Goal: Task Accomplishment & Management: Manage account settings

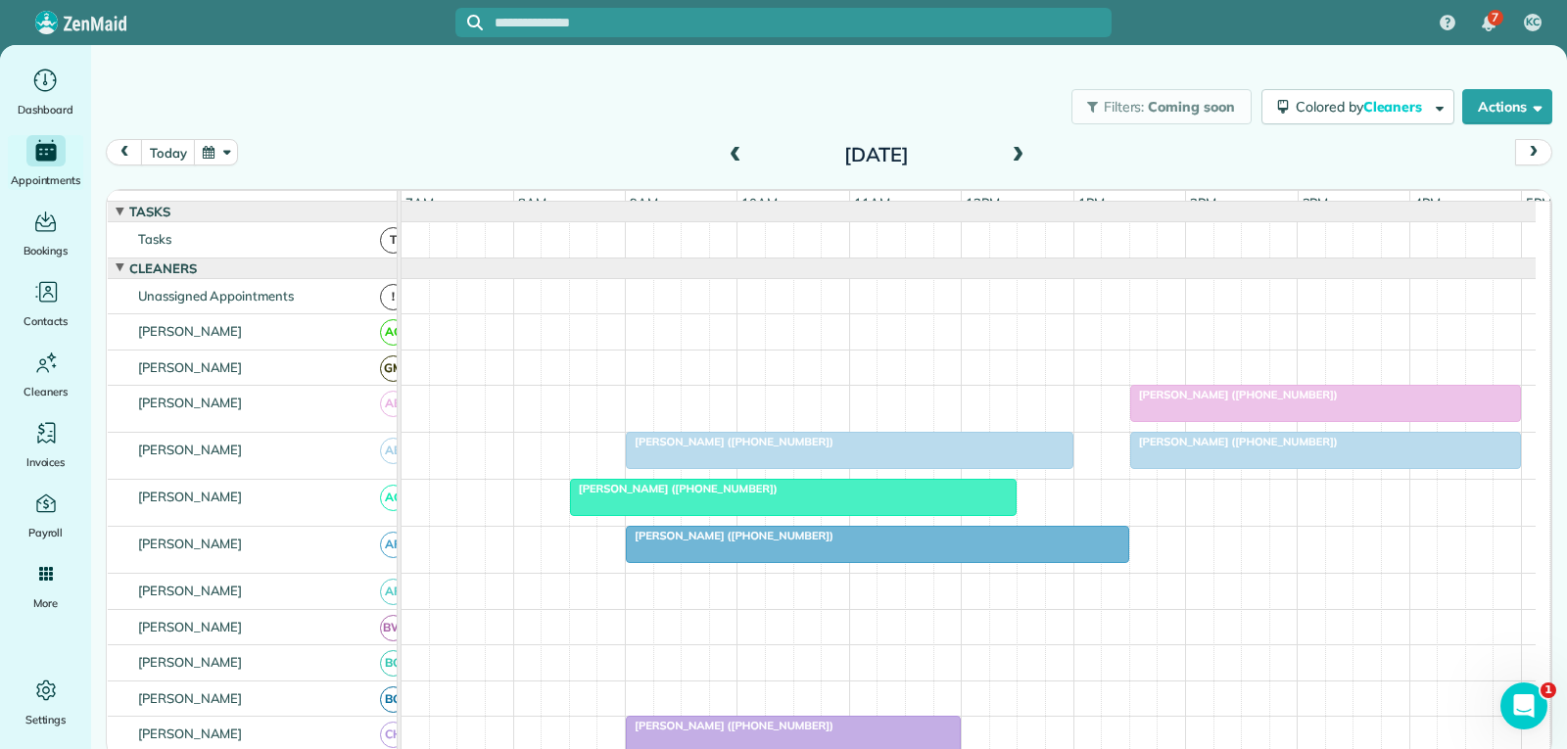
scroll to position [686, 0]
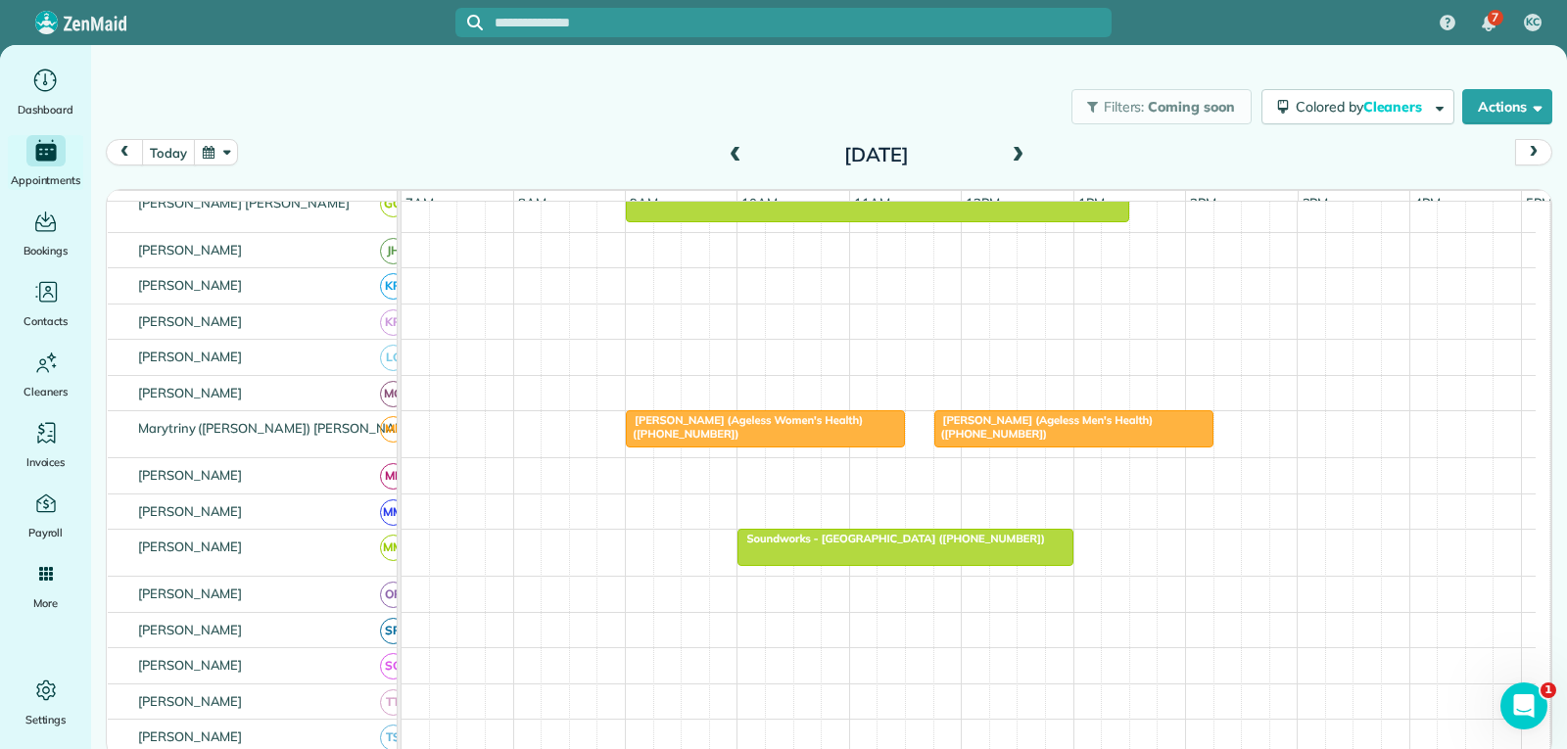
click at [1038, 435] on span "[PERSON_NAME] (Ageless Men's Health) ([PHONE_NUMBER])" at bounding box center [1043, 426] width 220 height 27
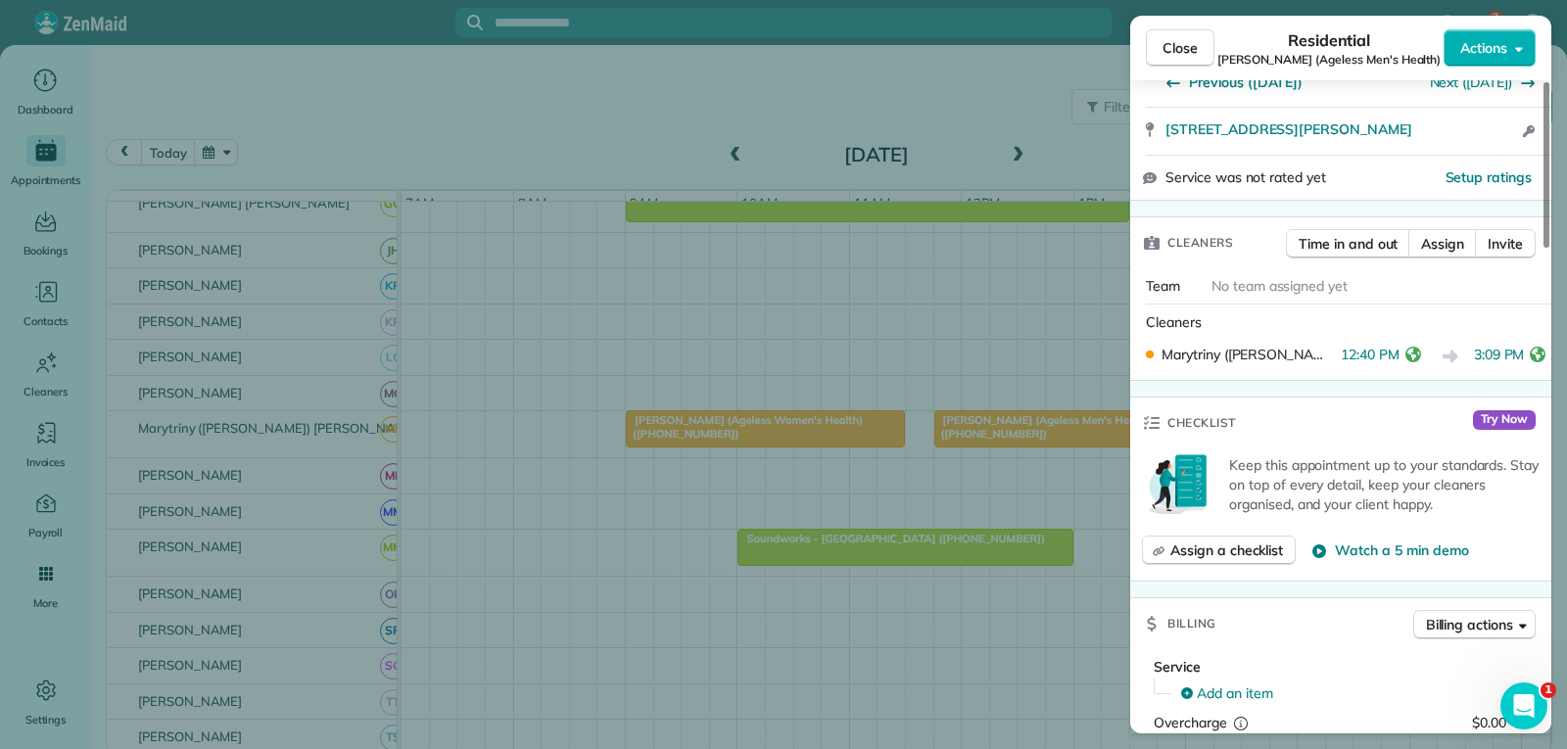
scroll to position [392, 0]
click at [1176, 47] on span "Close" at bounding box center [1180, 48] width 35 height 20
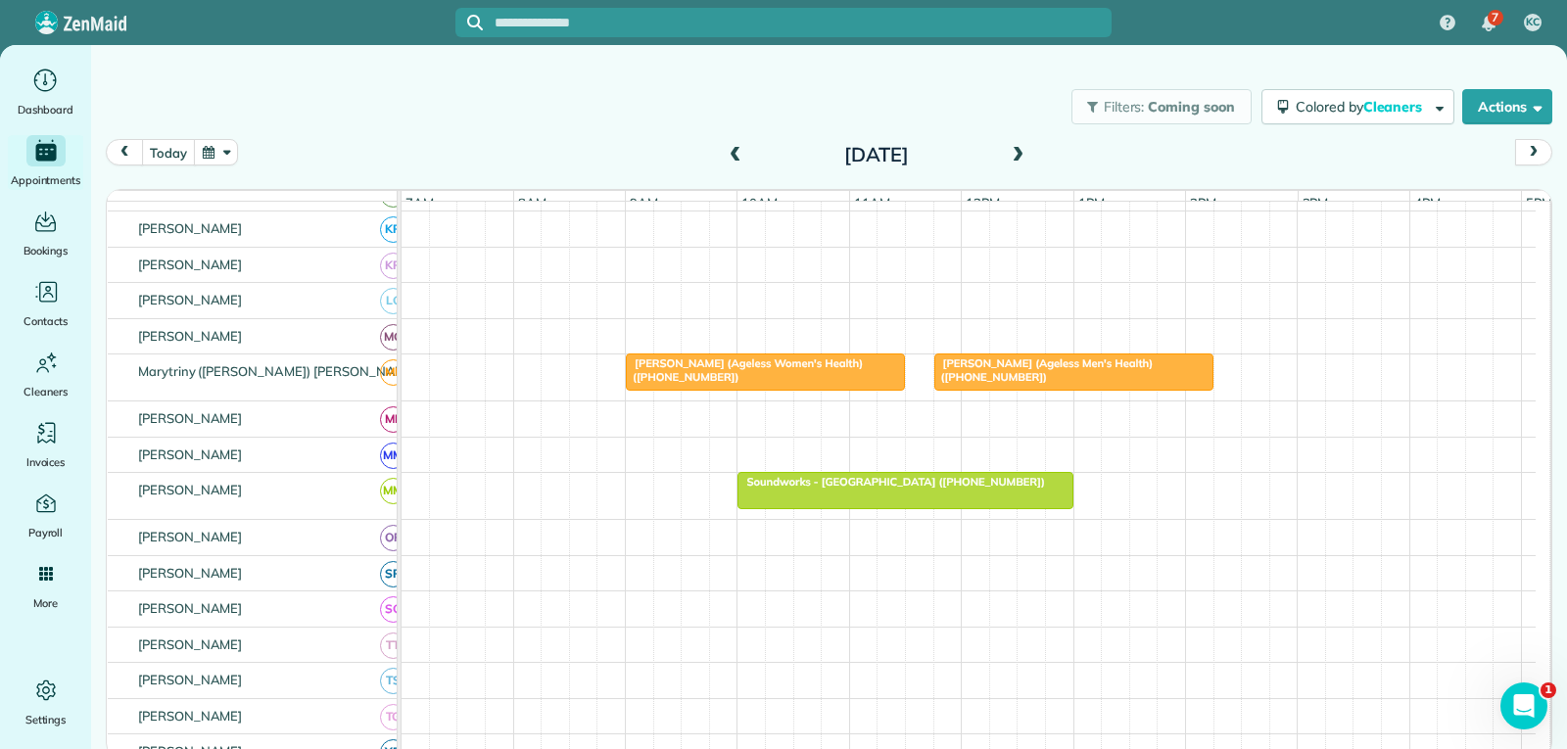
scroll to position [882, 0]
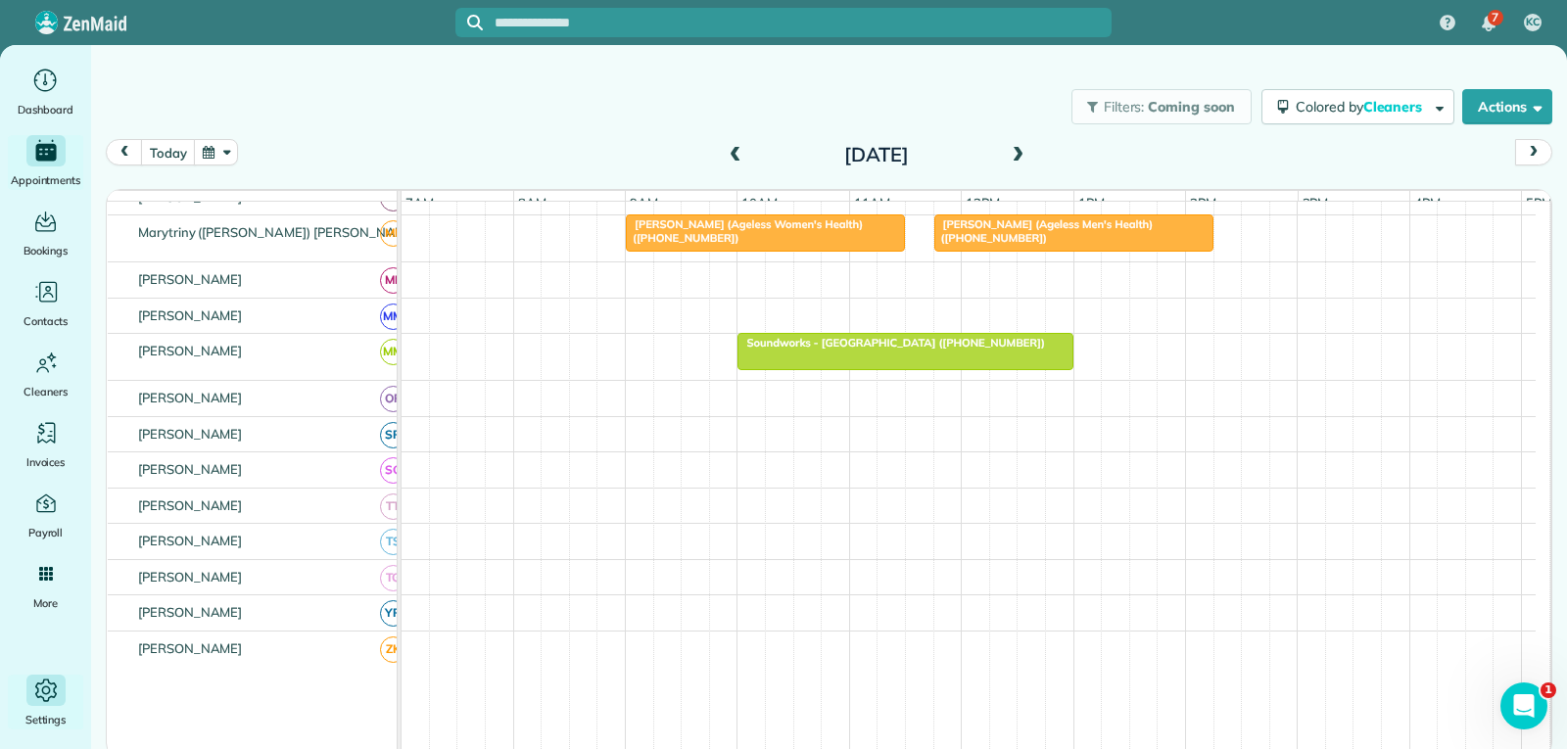
click at [45, 694] on icon "Main" at bounding box center [45, 690] width 29 height 29
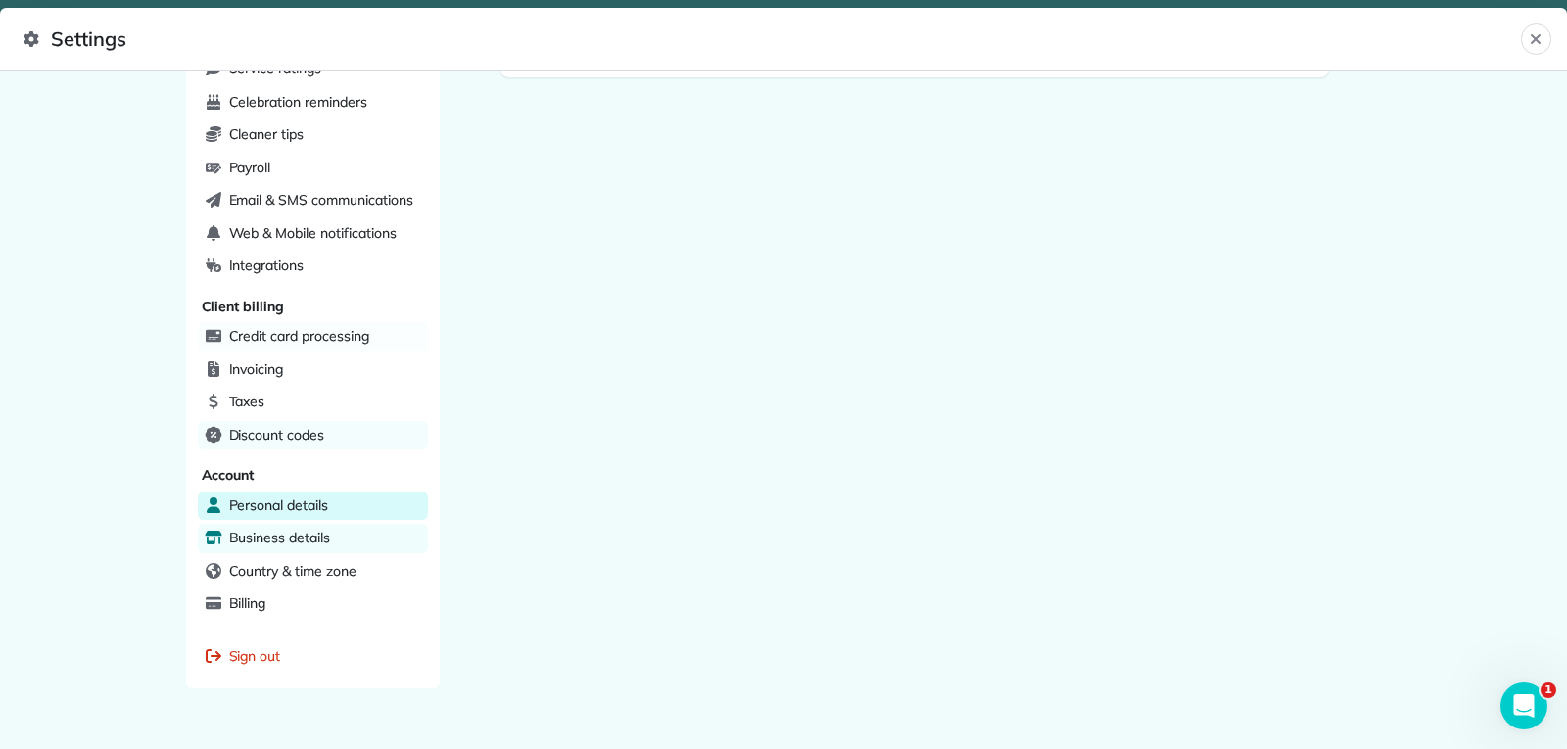
scroll to position [552, 0]
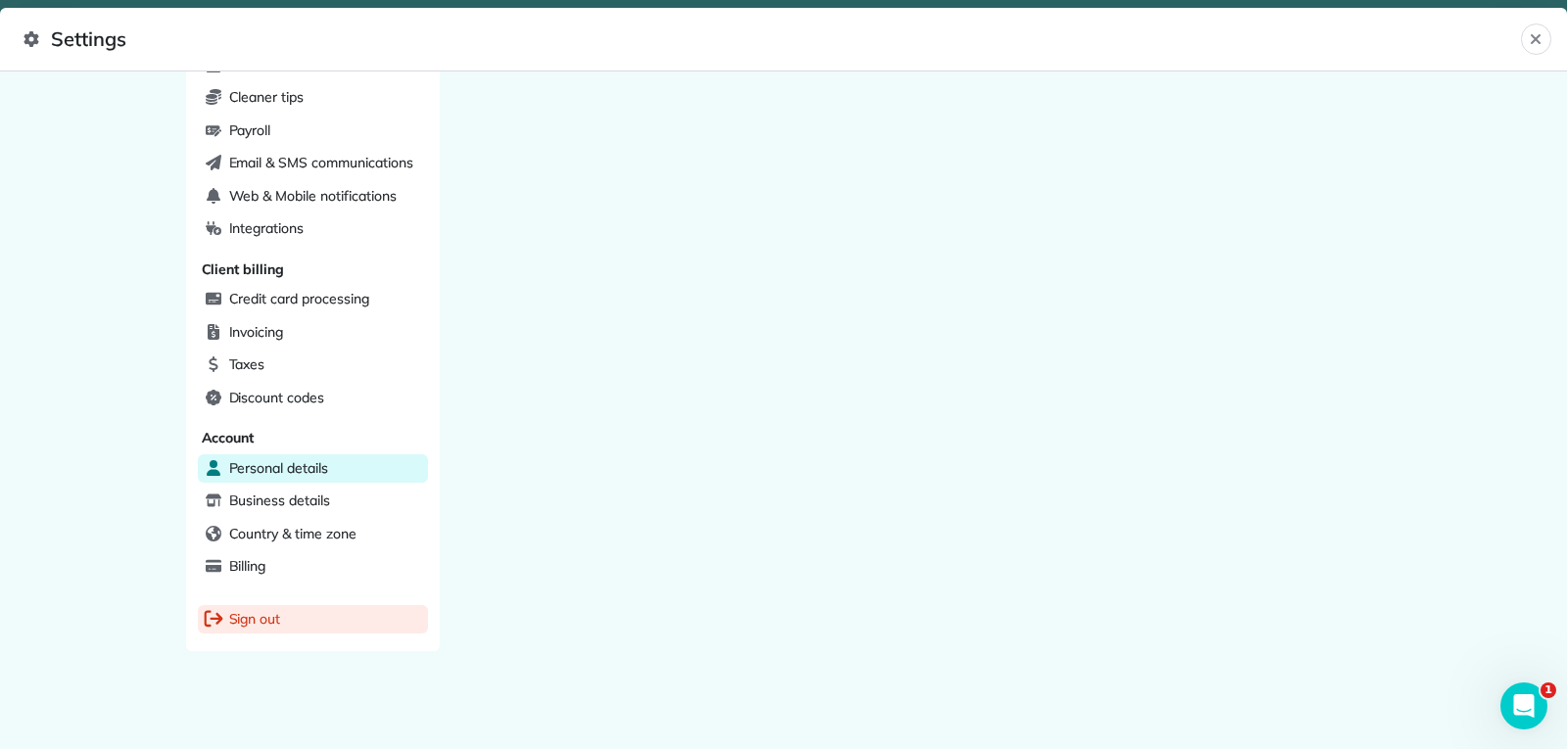
drag, startPoint x: 231, startPoint y: 617, endPoint x: 245, endPoint y: 610, distance: 15.3
click at [234, 617] on span "Sign out" at bounding box center [255, 619] width 52 height 20
